Goal: Download file/media

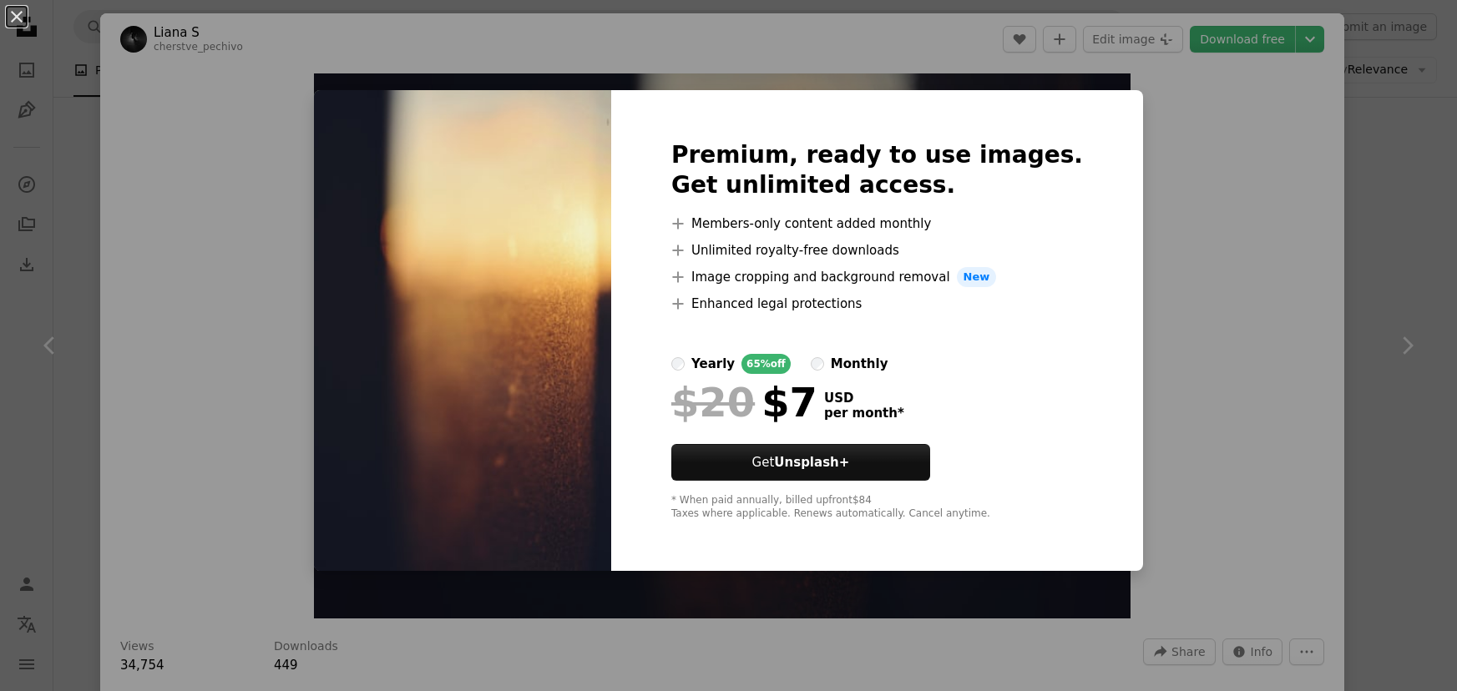
scroll to position [6861, 0]
click at [1178, 109] on div "An X shape Premium, ready to use images. Get unlimited access. A plus sign Memb…" at bounding box center [728, 345] width 1457 height 691
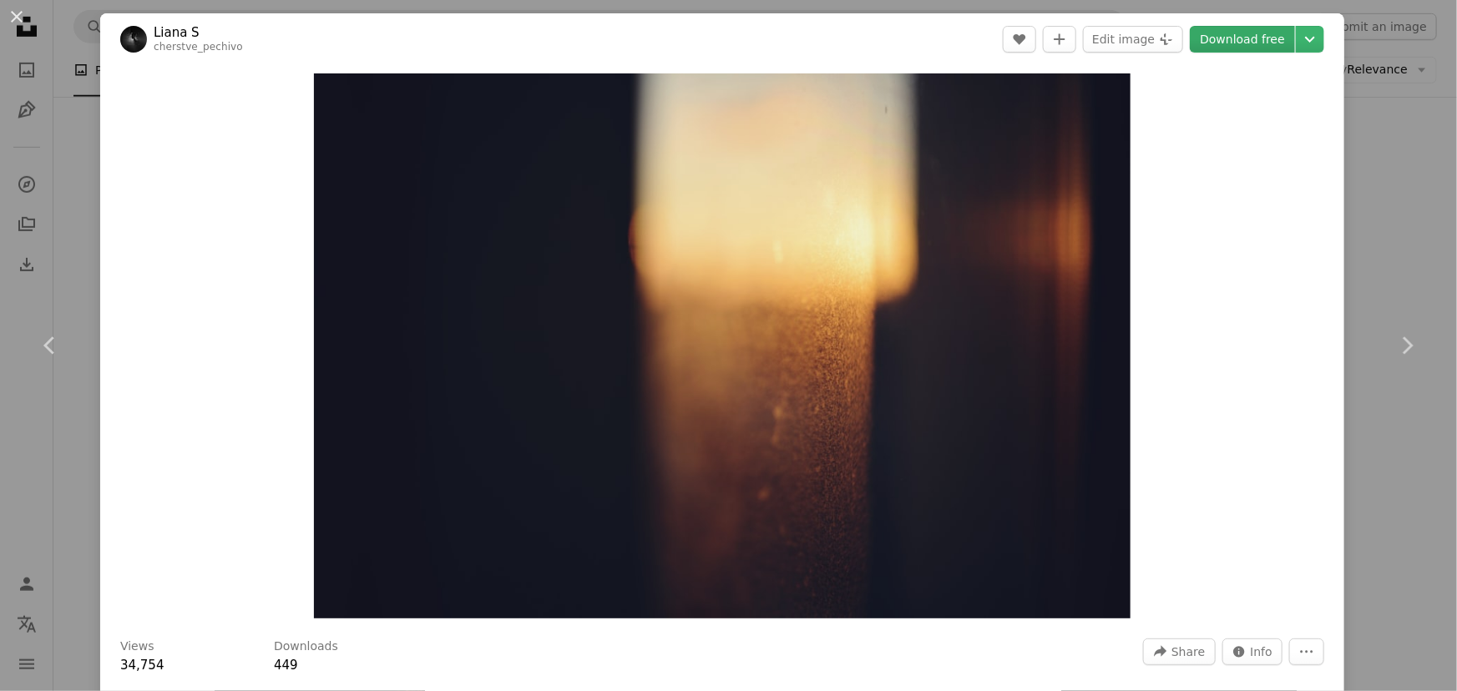
click at [1228, 42] on link "Download free" at bounding box center [1242, 39] width 105 height 27
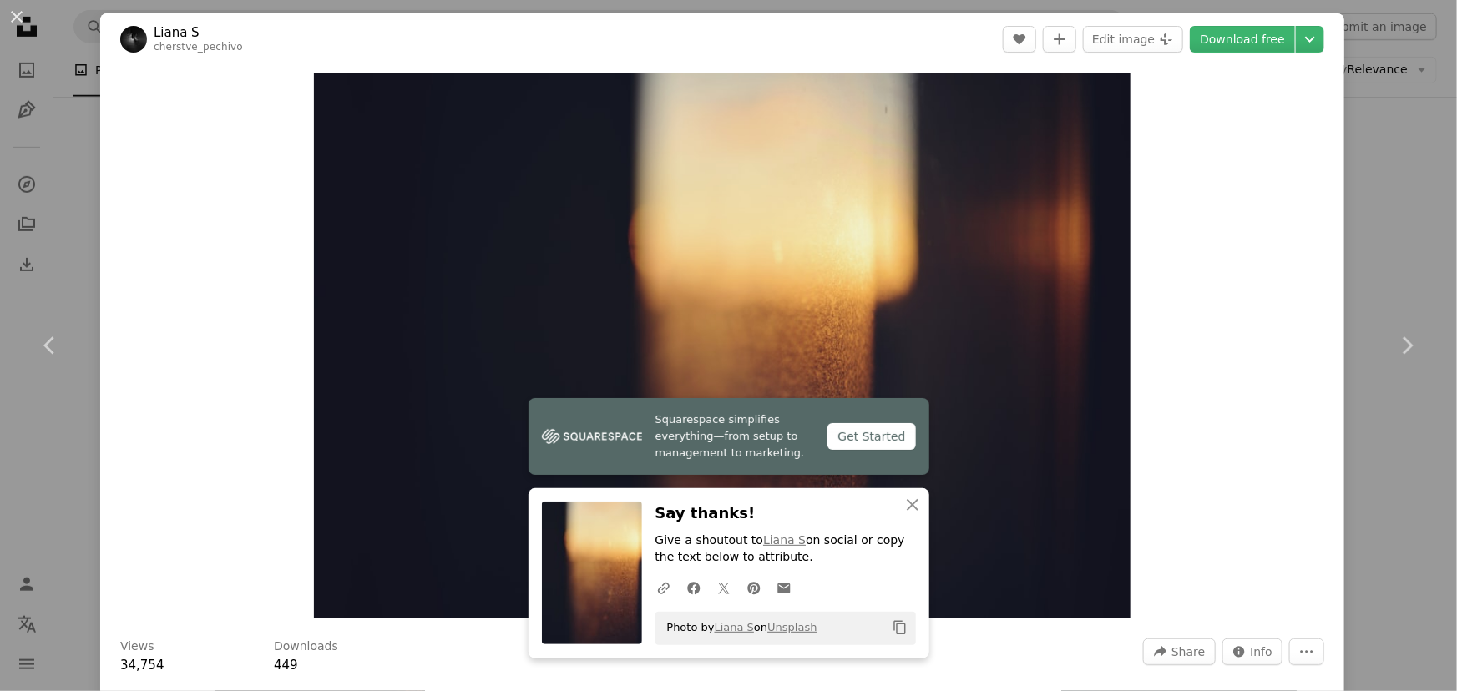
click at [128, 38] on img at bounding box center [133, 39] width 27 height 27
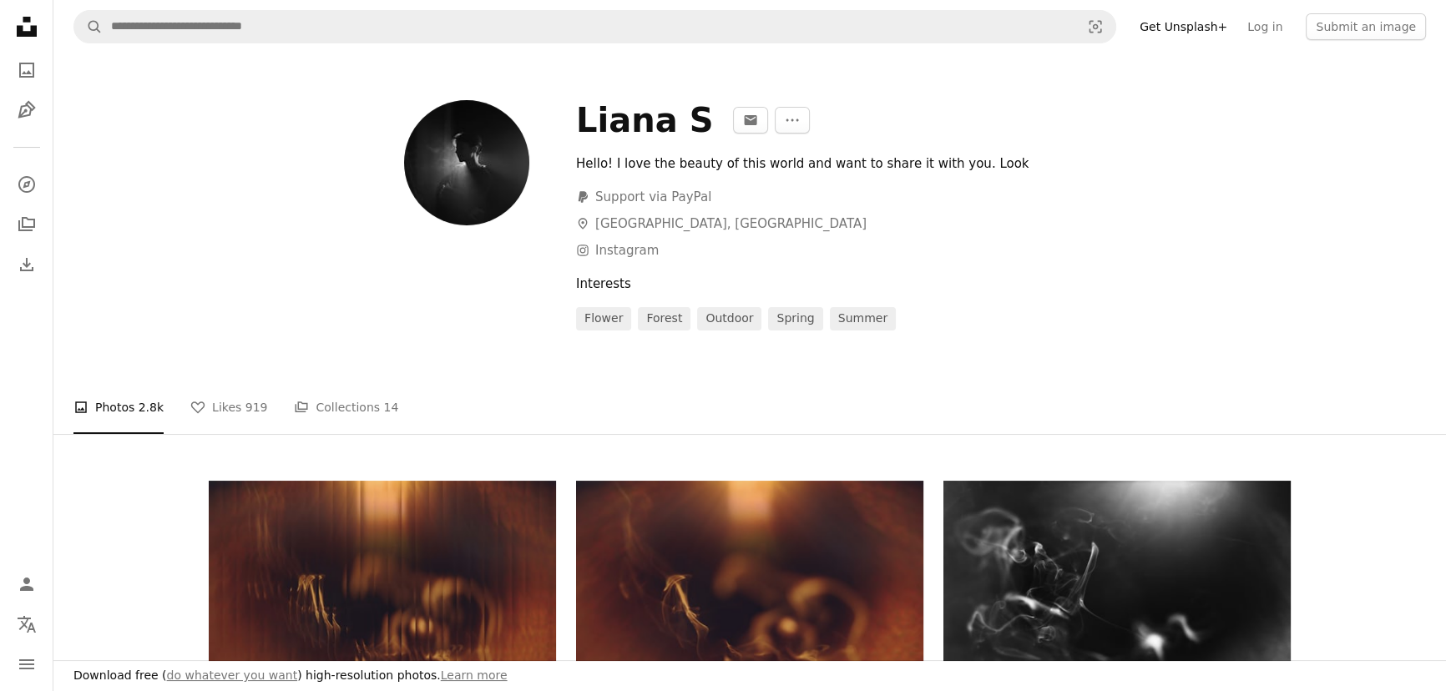
click at [456, 146] on img at bounding box center [466, 162] width 125 height 125
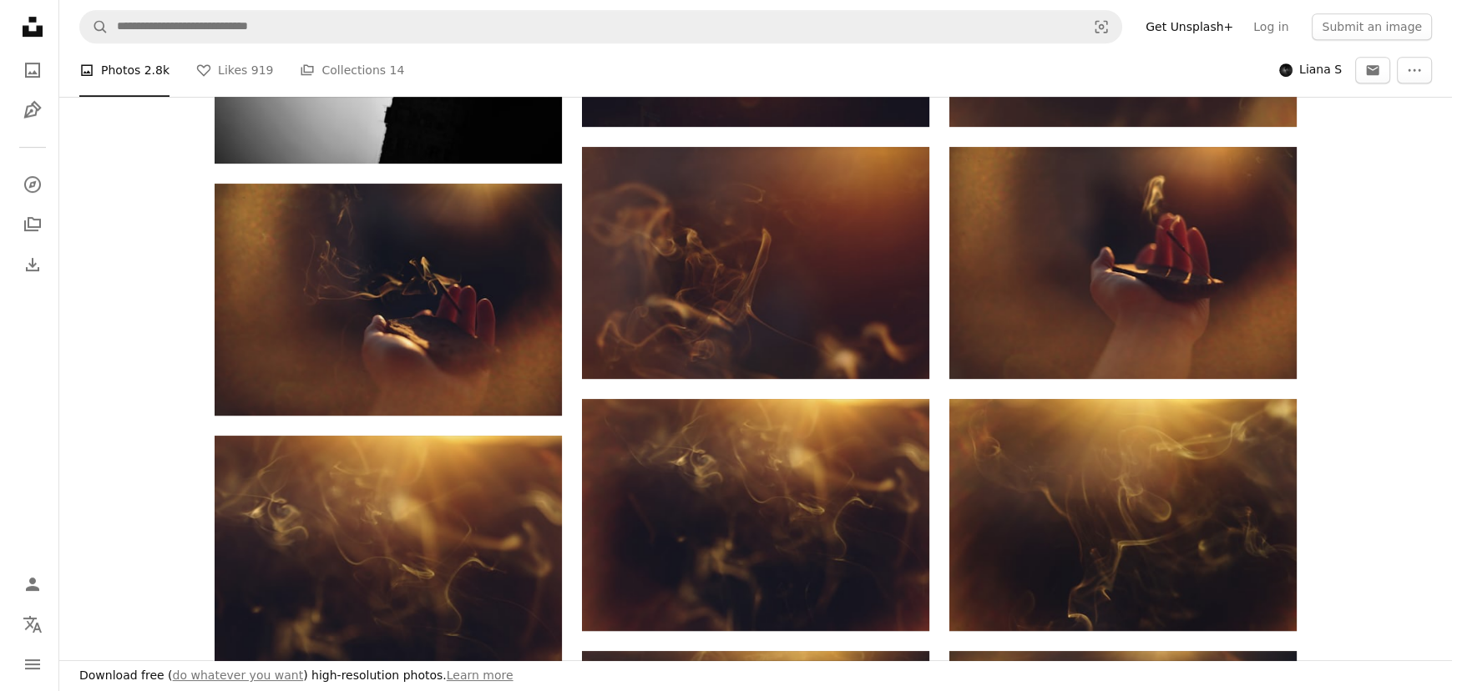
scroll to position [1062, 0]
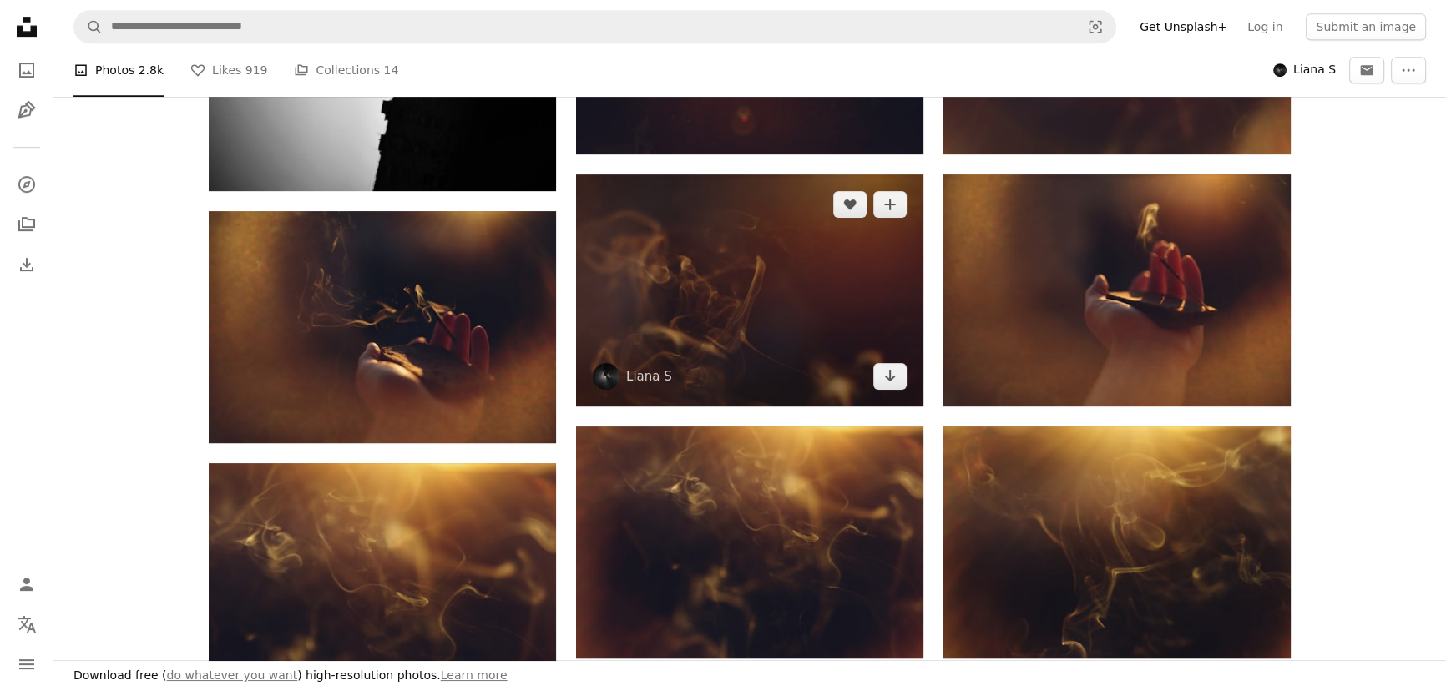
click at [667, 293] on img at bounding box center [749, 291] width 347 height 232
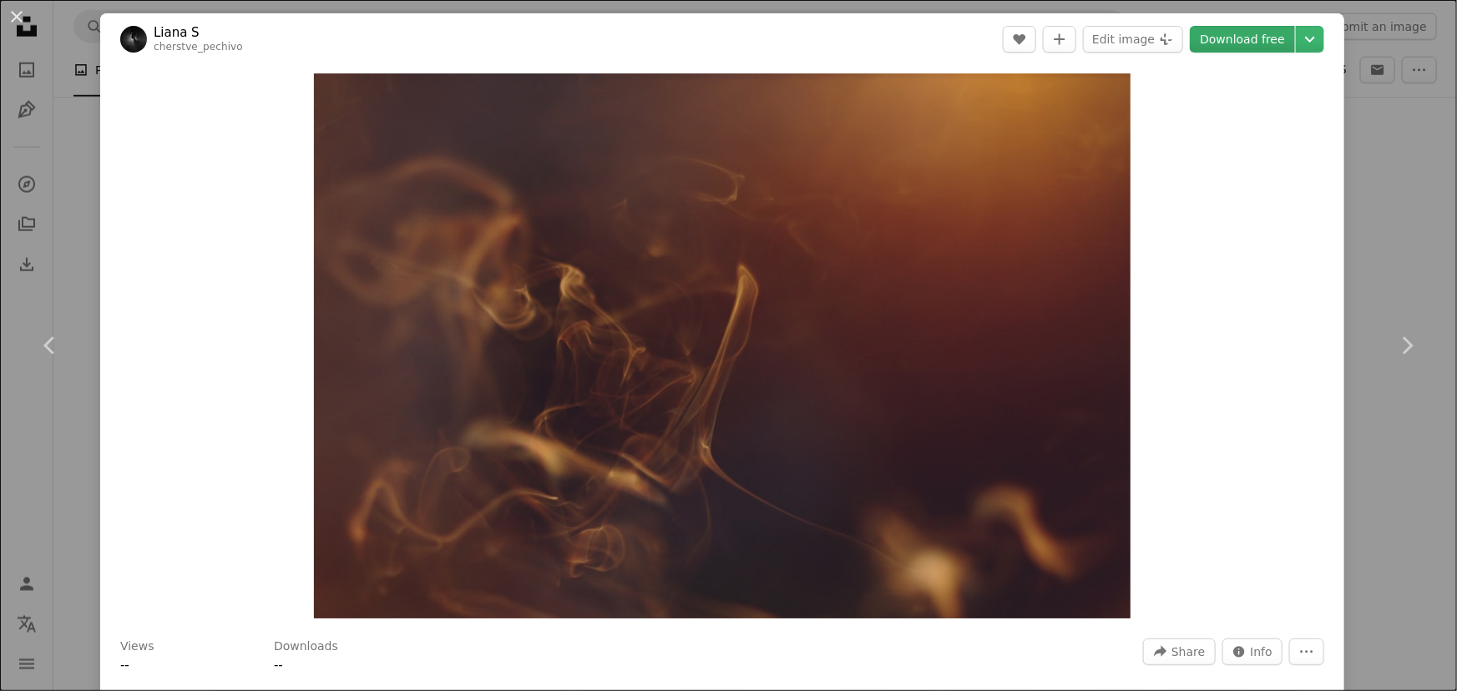
click at [1234, 38] on link "Download free" at bounding box center [1242, 39] width 105 height 27
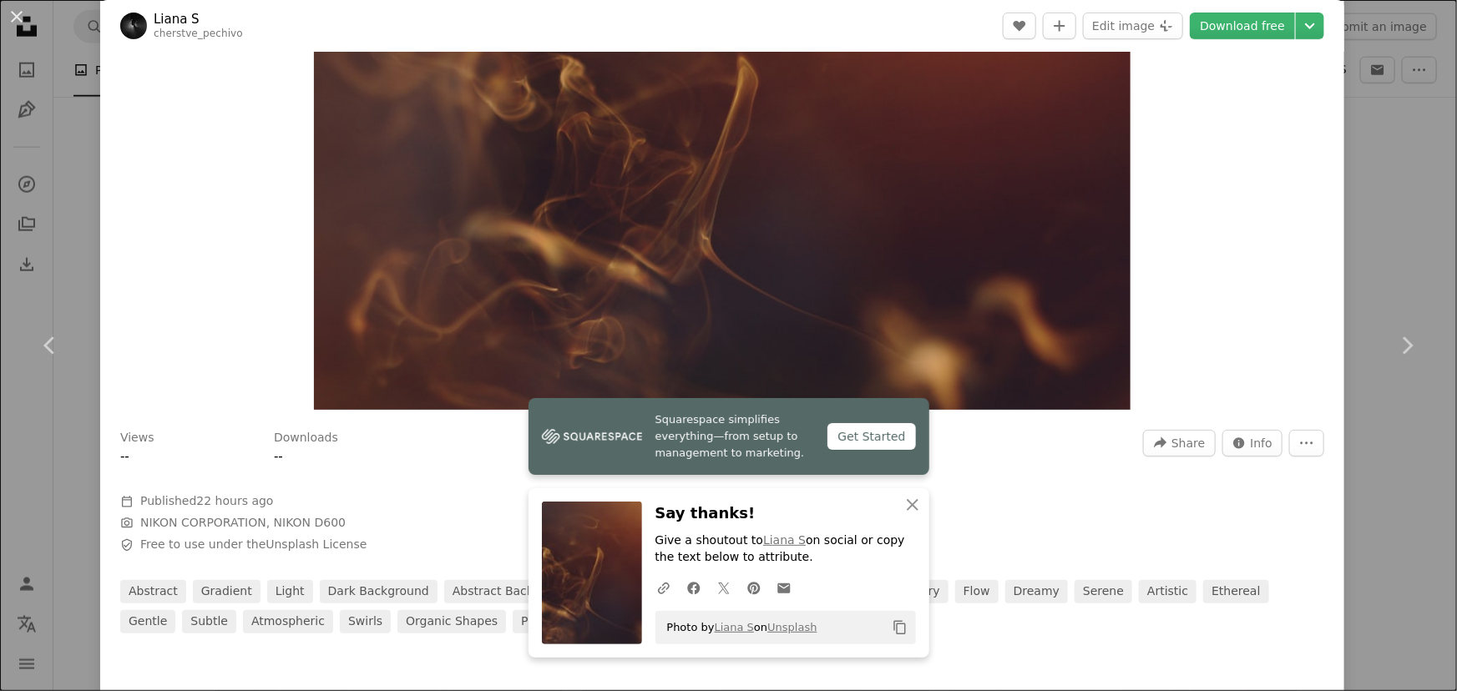
scroll to position [227, 0]
